Goal: Navigation & Orientation: Find specific page/section

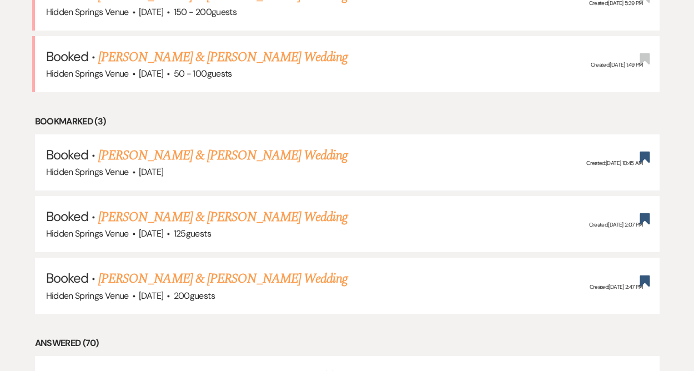
scroll to position [523, 0]
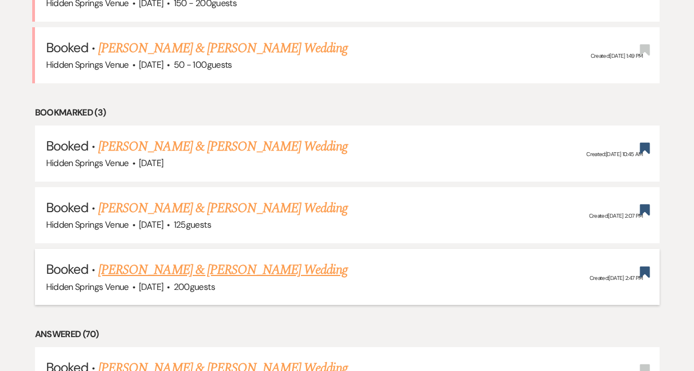
click at [242, 272] on link "[PERSON_NAME] & [PERSON_NAME] Wedding" at bounding box center [222, 270] width 249 height 20
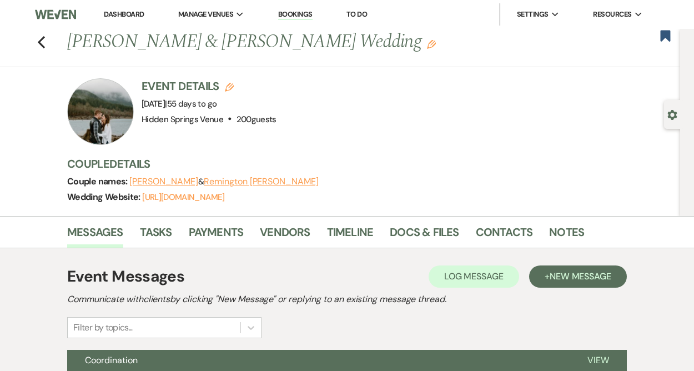
scroll to position [6, 0]
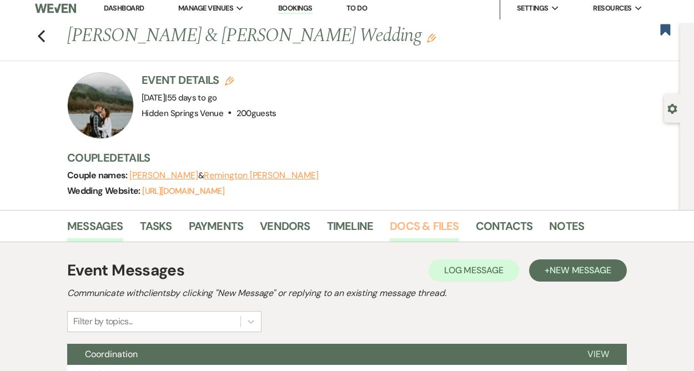
click at [408, 221] on link "Docs & Files" at bounding box center [424, 229] width 69 height 24
